Goal: Find contact information: Find contact information

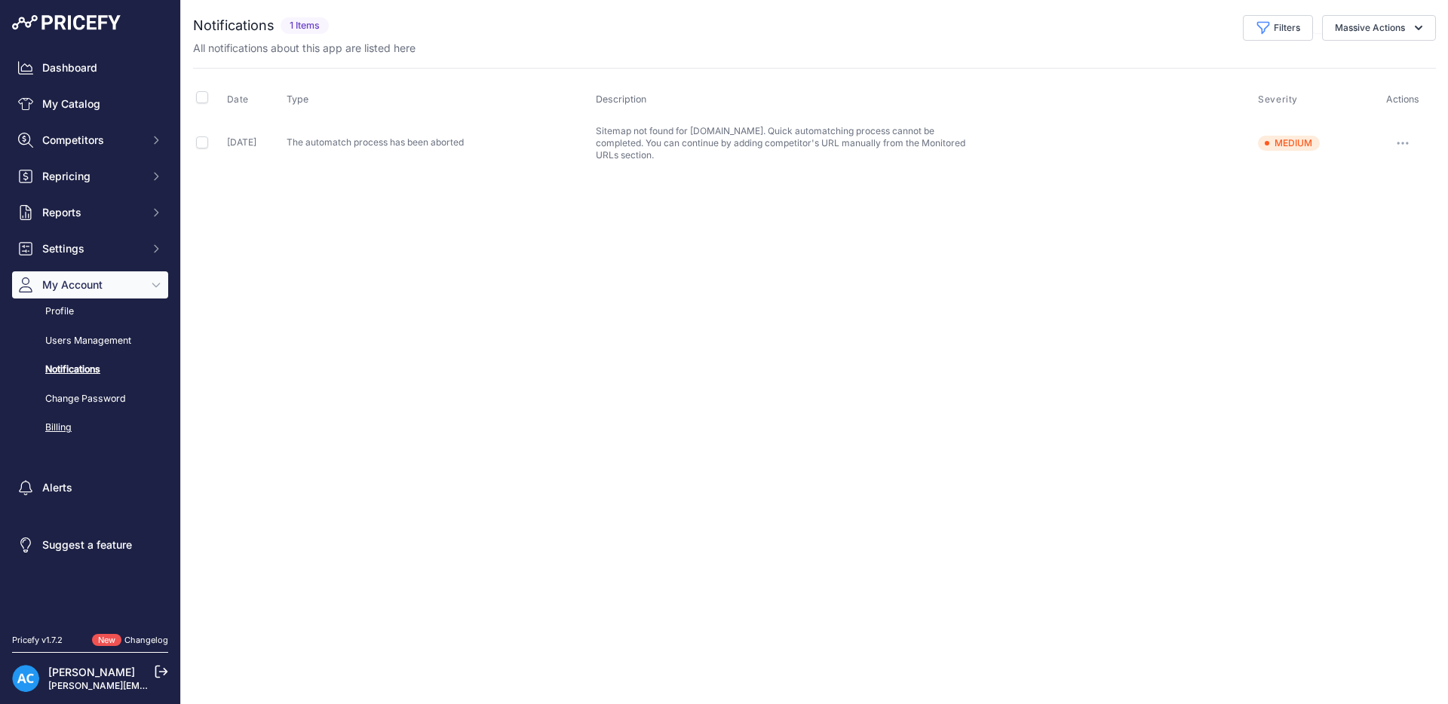
click at [67, 430] on link "Billing" at bounding box center [90, 428] width 156 height 26
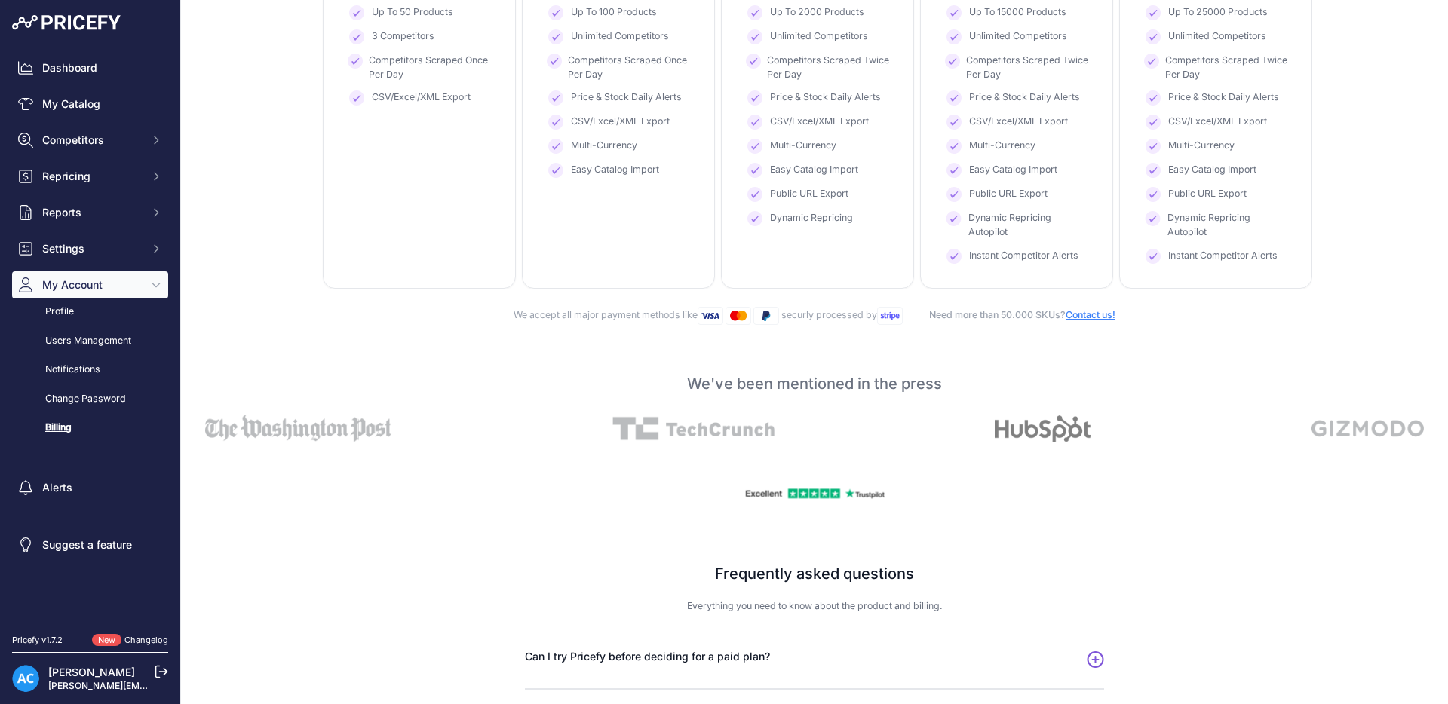
scroll to position [730, 0]
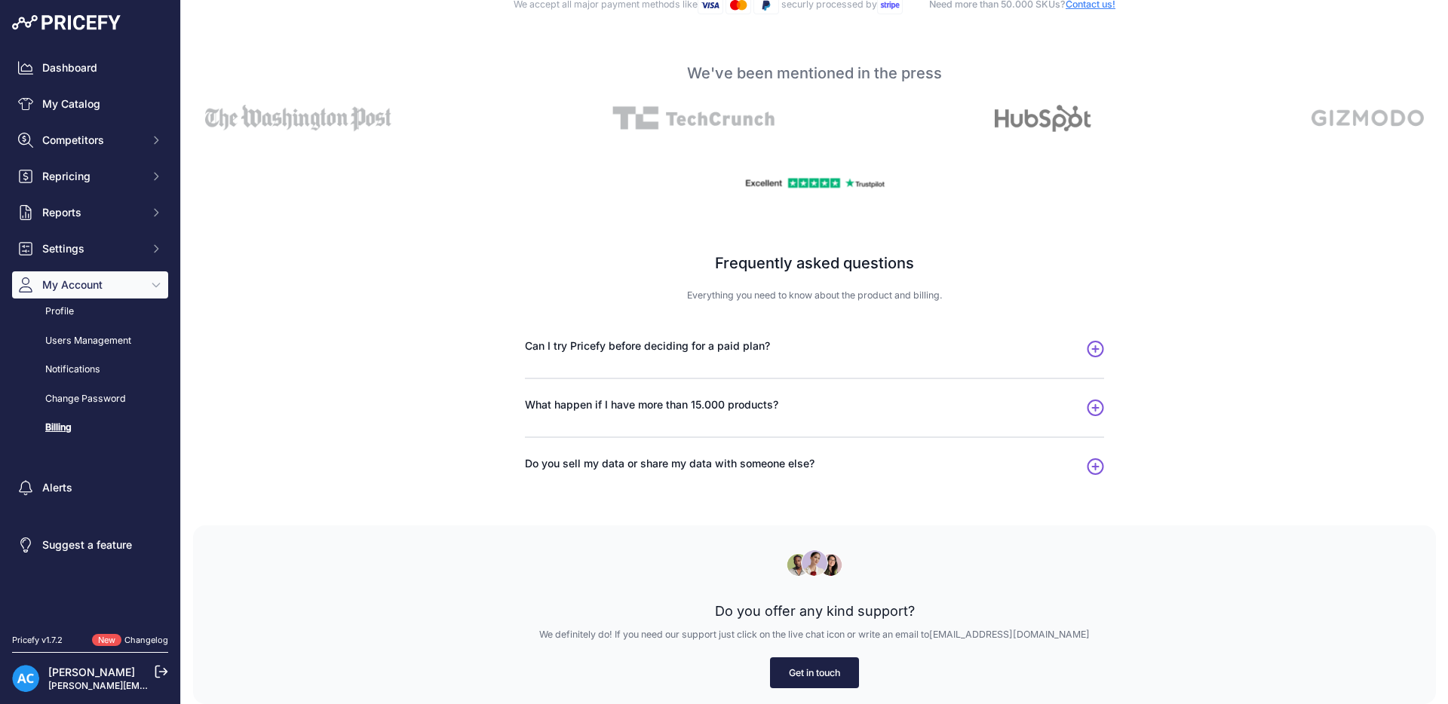
click at [836, 677] on link "Get in touch" at bounding box center [814, 673] width 89 height 31
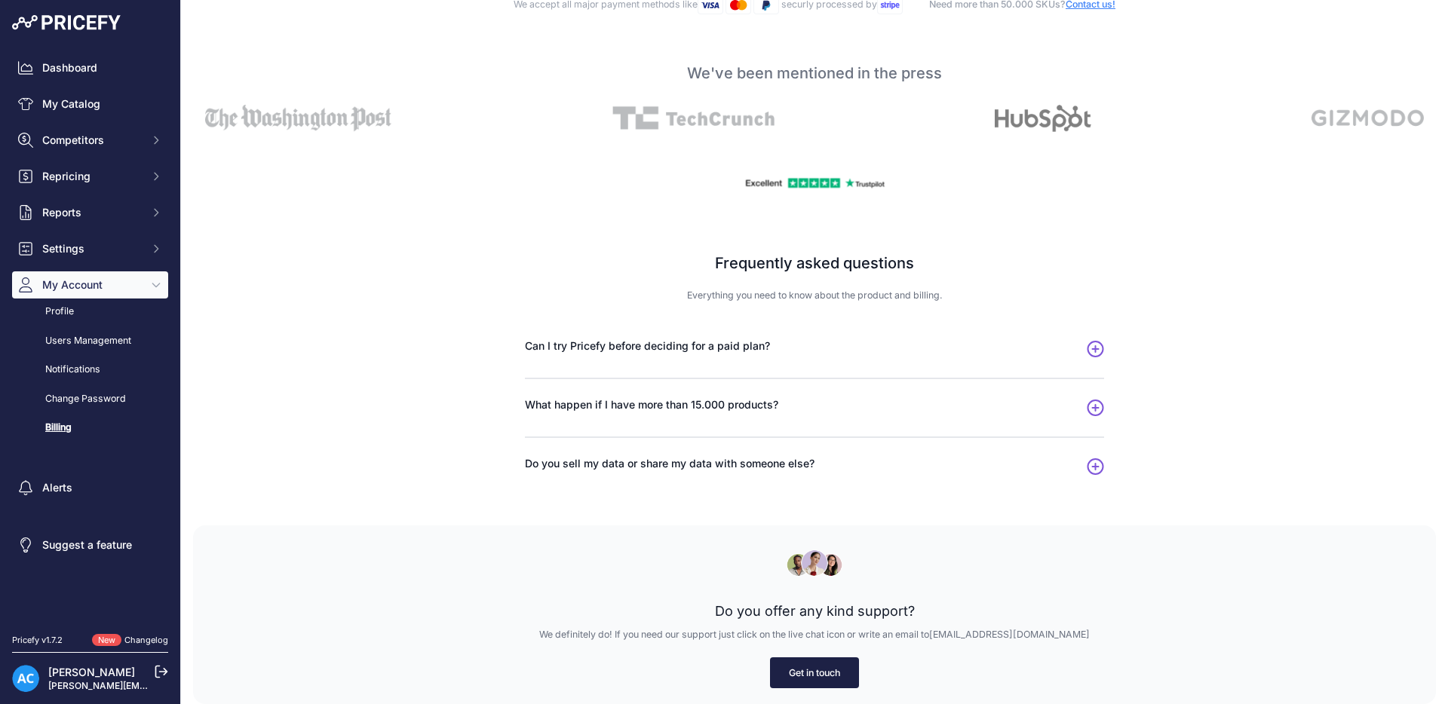
click at [836, 677] on link "Get in touch" at bounding box center [814, 673] width 89 height 31
click at [843, 673] on link "Get in touch" at bounding box center [814, 673] width 89 height 31
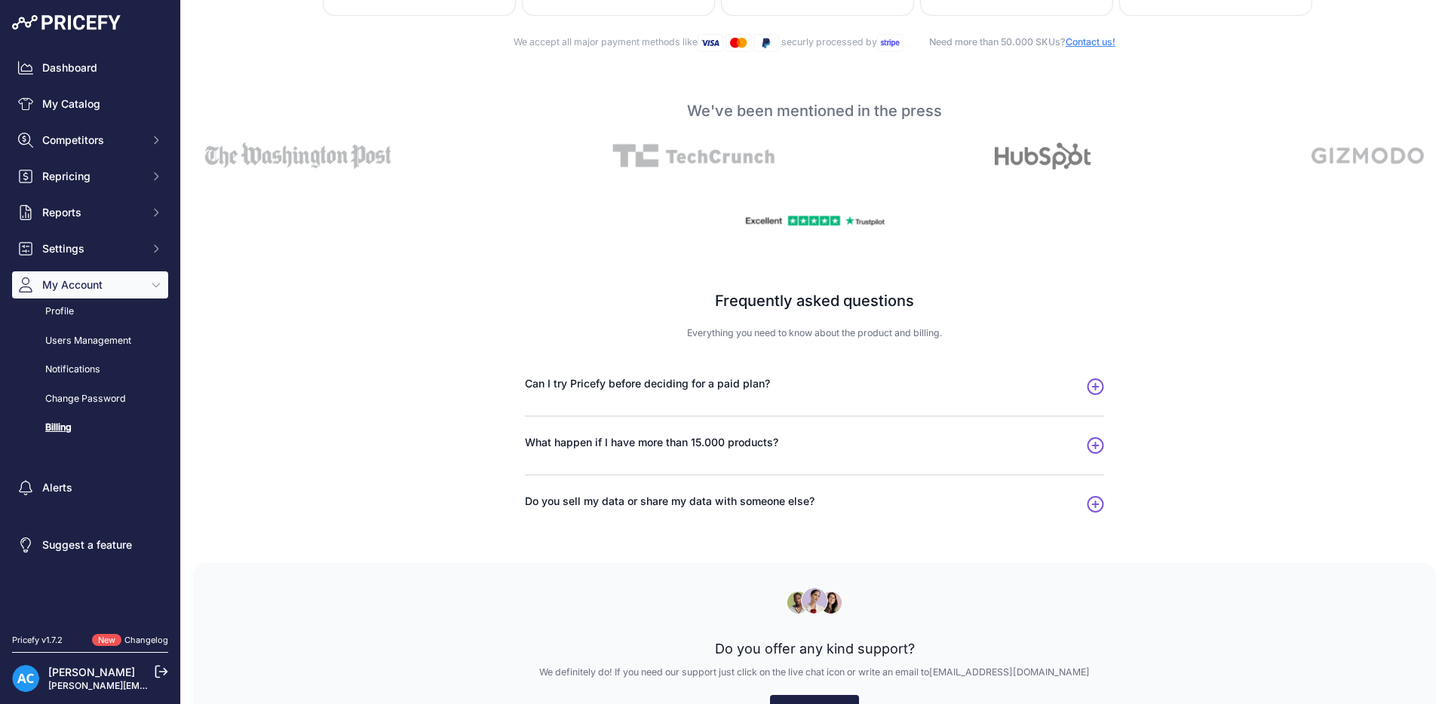
scroll to position [694, 0]
click at [1102, 41] on link "Contact us!" at bounding box center [1091, 40] width 50 height 11
click at [1108, 41] on link "Contact us!" at bounding box center [1091, 40] width 50 height 11
click at [1108, 42] on link "Contact us!" at bounding box center [1091, 40] width 50 height 11
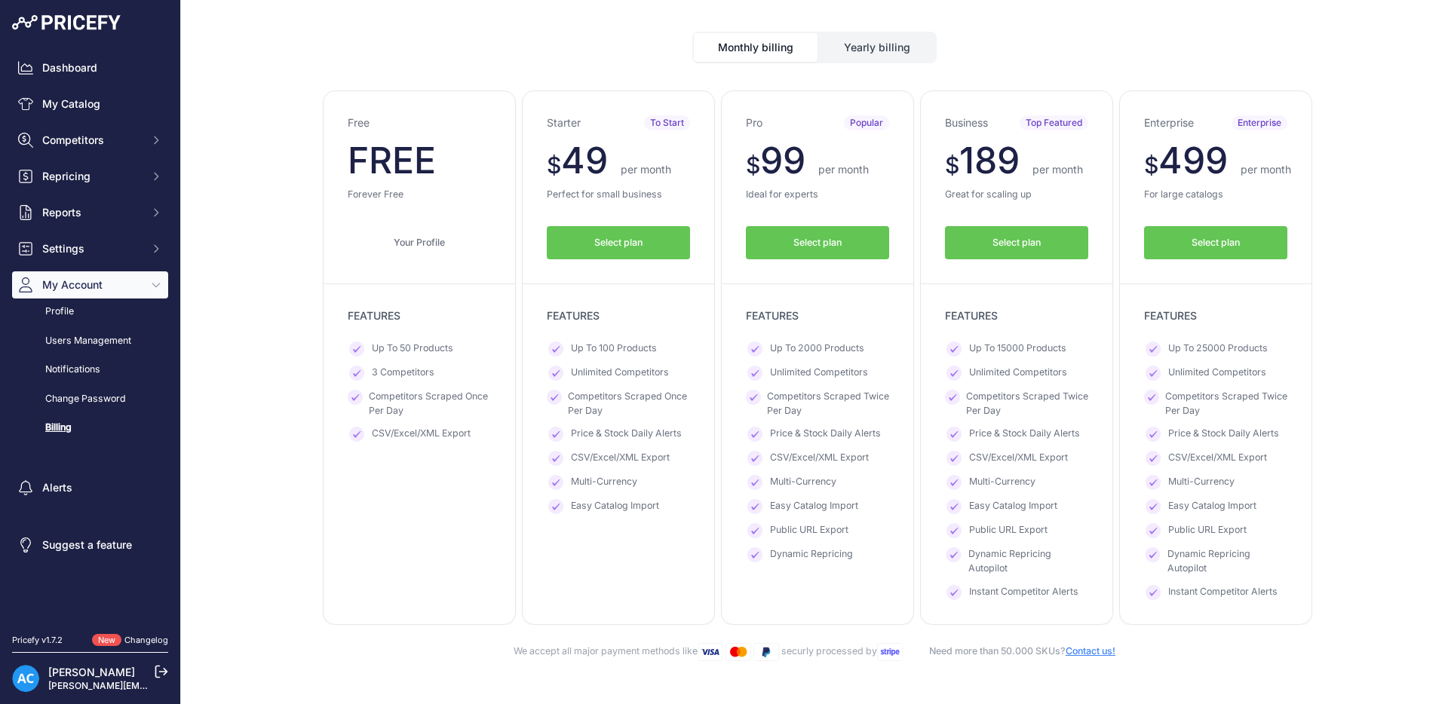
scroll to position [82, 0]
click at [669, 597] on div "Starter To Start $ 49 $ 49 per month FREE $ 588 441 FEATURES" at bounding box center [618, 358] width 193 height 535
click at [118, 176] on span "Repricing" at bounding box center [91, 176] width 99 height 15
